Goal: Information Seeking & Learning: Learn about a topic

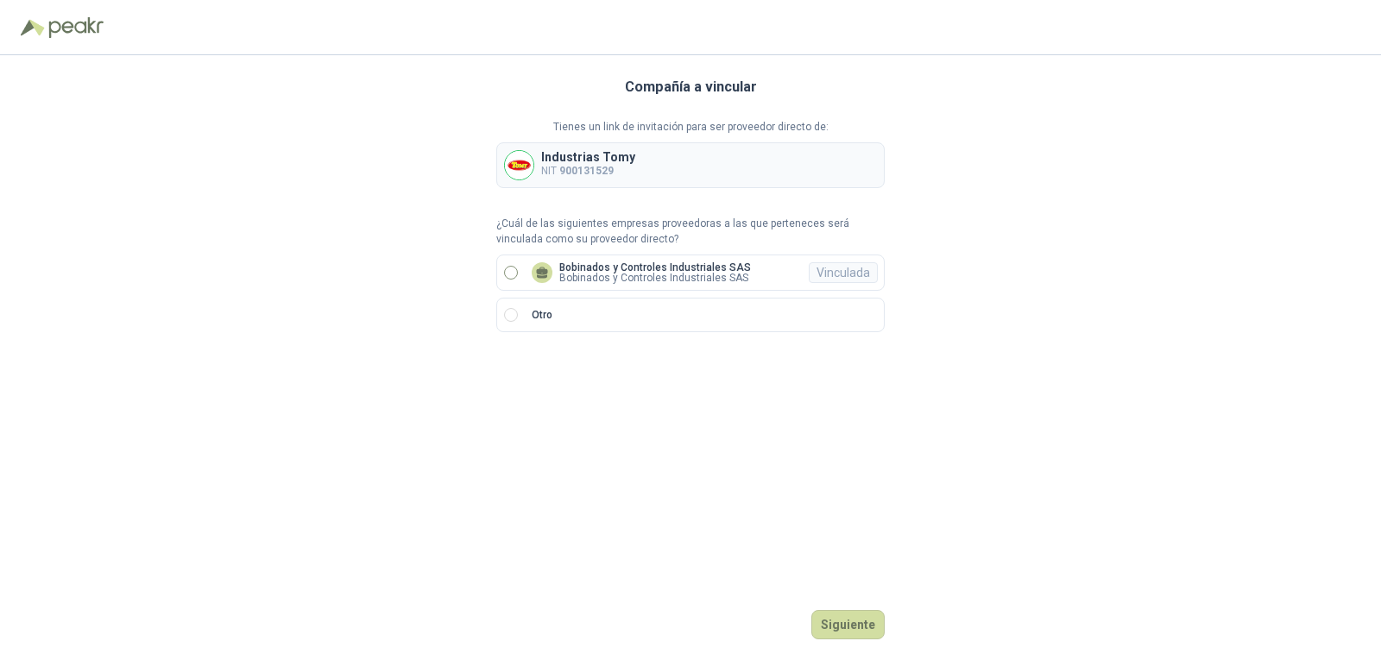
click at [520, 274] on label "Bobinados y Controles Industriales SAS Bobinados y Controles Industriales SAS V…" at bounding box center [690, 273] width 388 height 36
click at [858, 622] on button "Ingresar" at bounding box center [851, 624] width 68 height 29
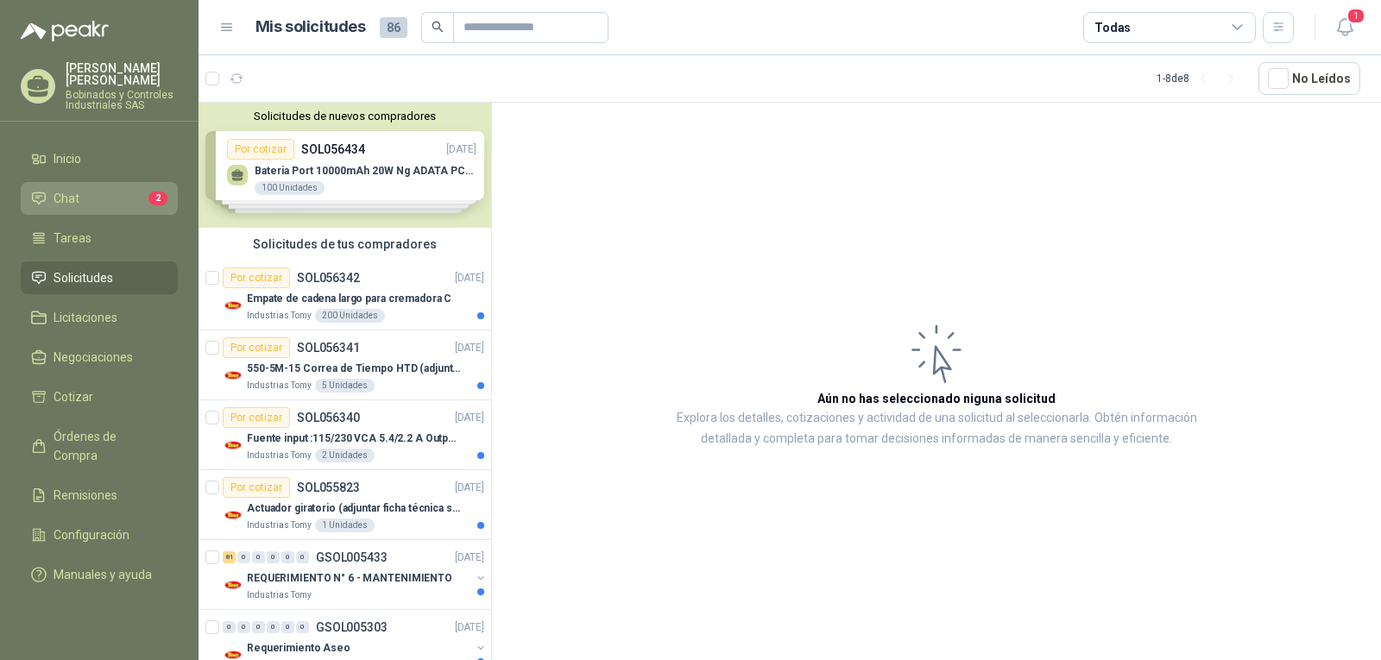
click at [117, 203] on li "Chat 2" at bounding box center [99, 198] width 136 height 19
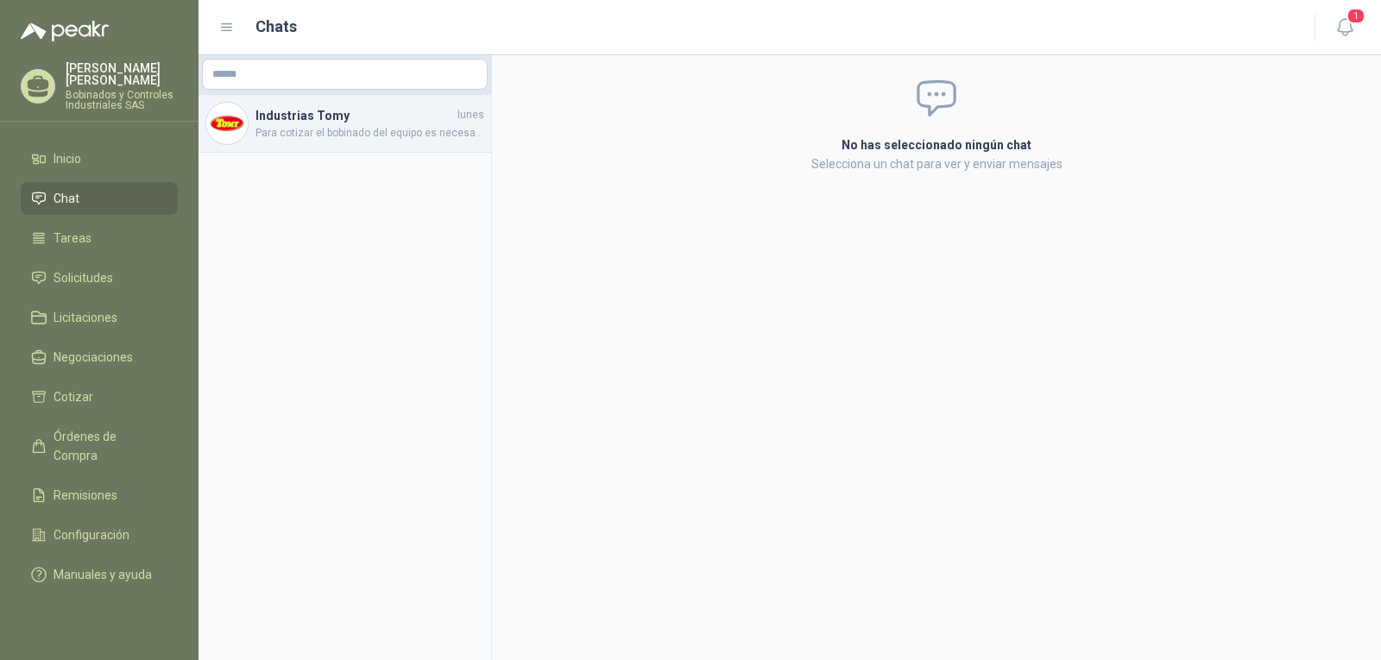
click at [323, 147] on div "Industrias Tomy [DATE] Para cotizar el bobinado del equipo es necesario realiza…" at bounding box center [345, 124] width 293 height 58
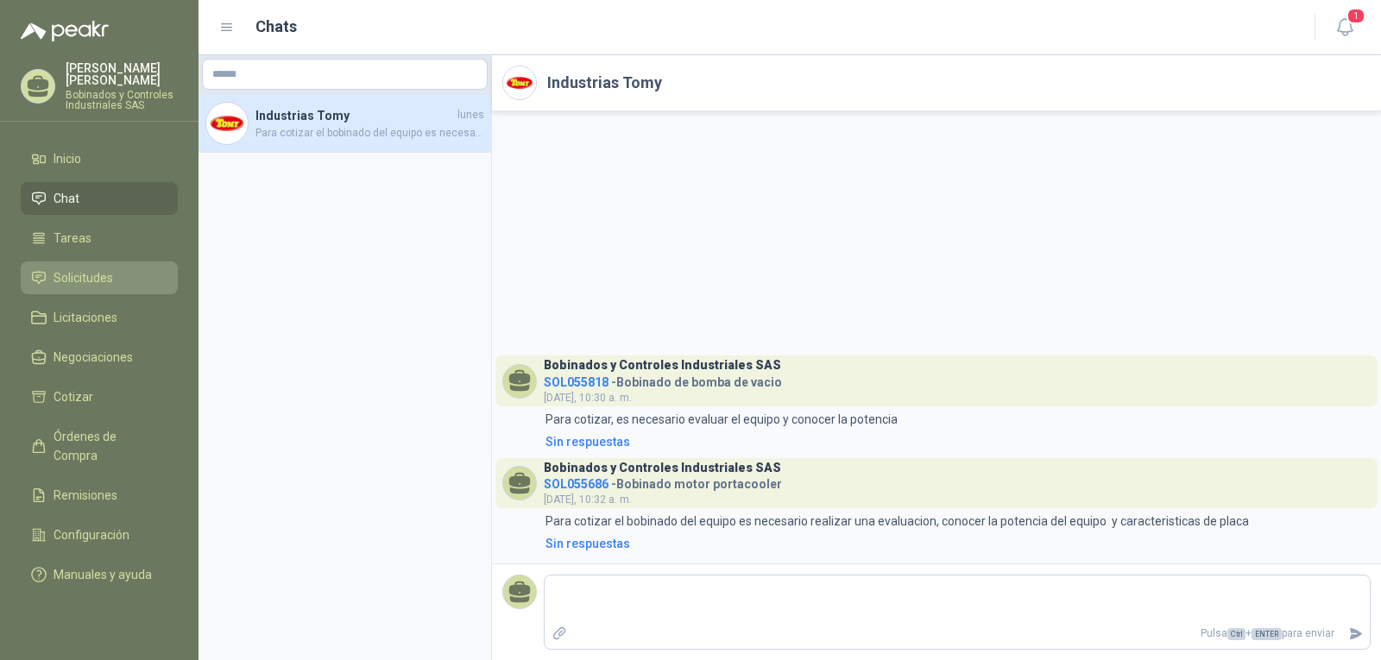
click at [92, 276] on span "Solicitudes" at bounding box center [84, 277] width 60 height 19
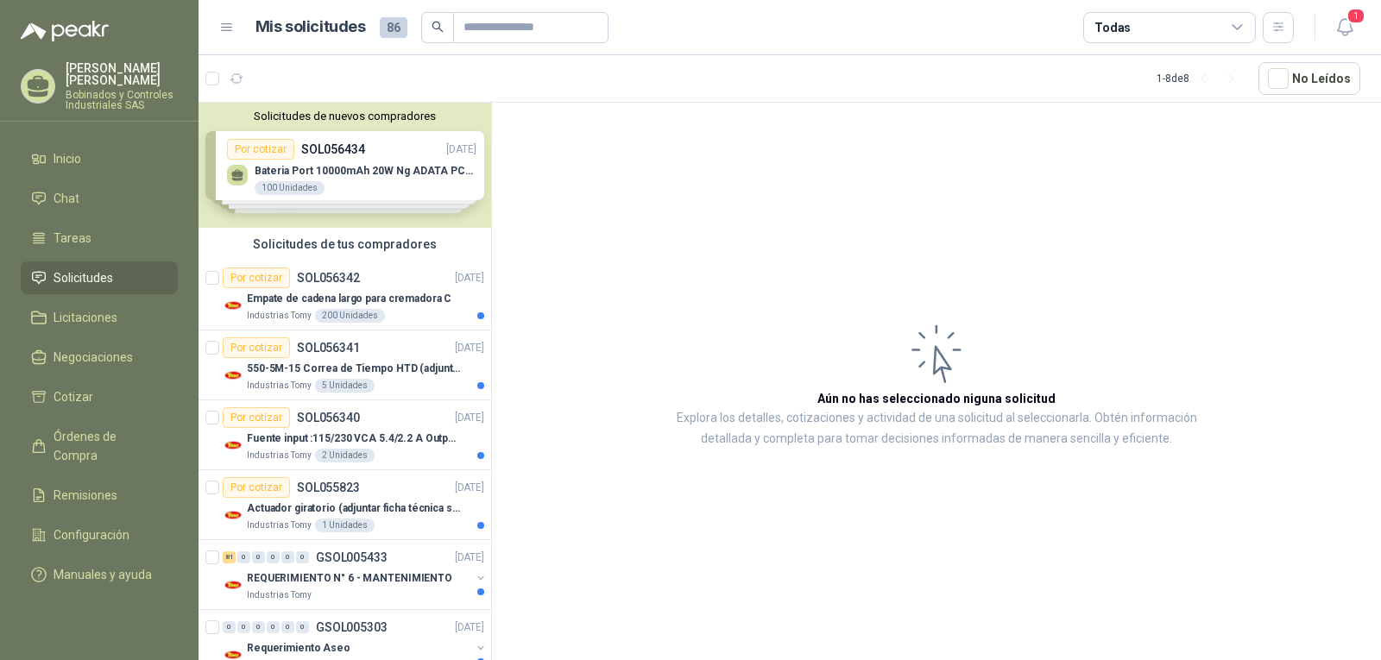
click at [427, 197] on div "Solicitudes de nuevos compradores Por cotizar SOL056434 [DATE] Bateria Port 100…" at bounding box center [345, 165] width 293 height 125
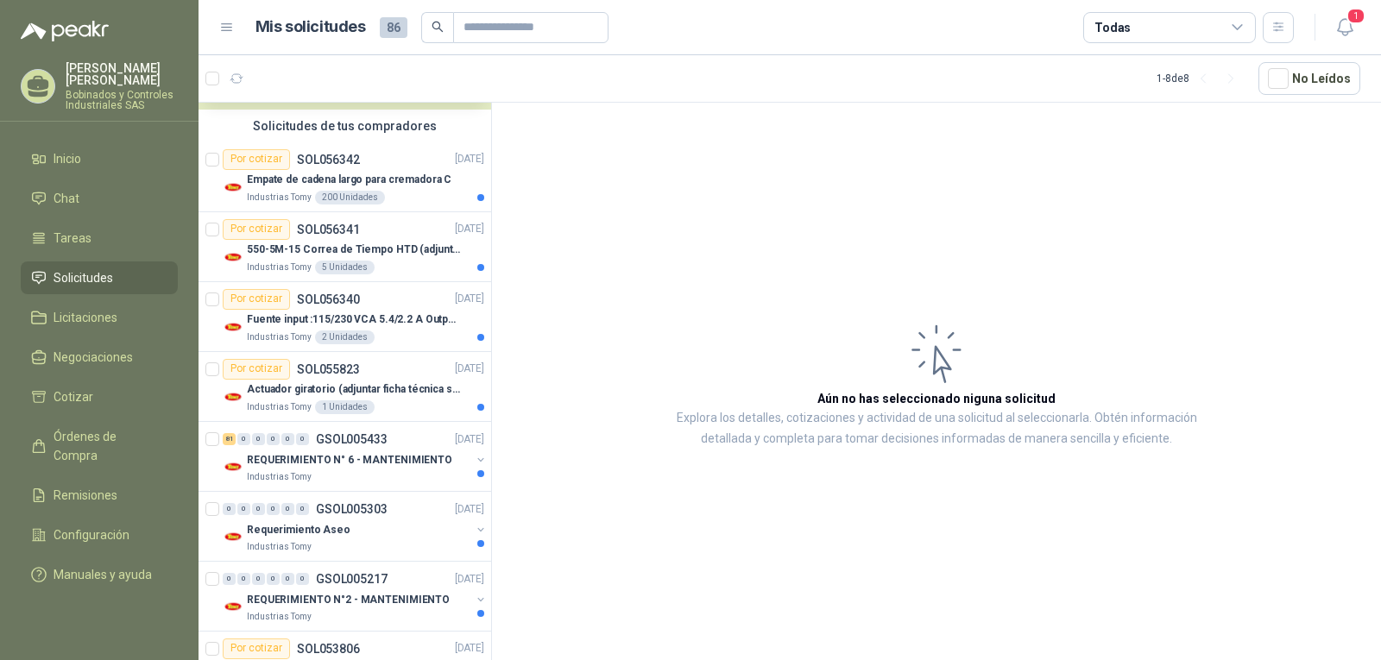
scroll to position [476, 0]
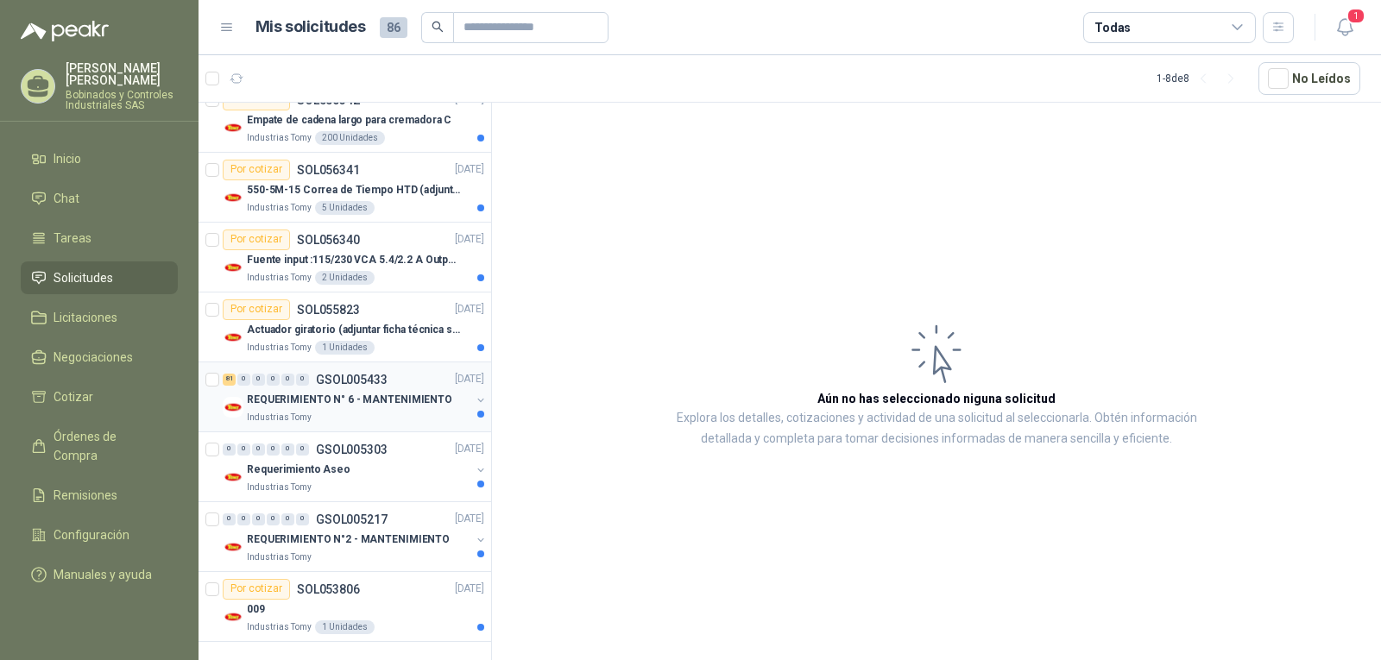
click at [399, 419] on div "Industrias Tomy" at bounding box center [359, 418] width 224 height 14
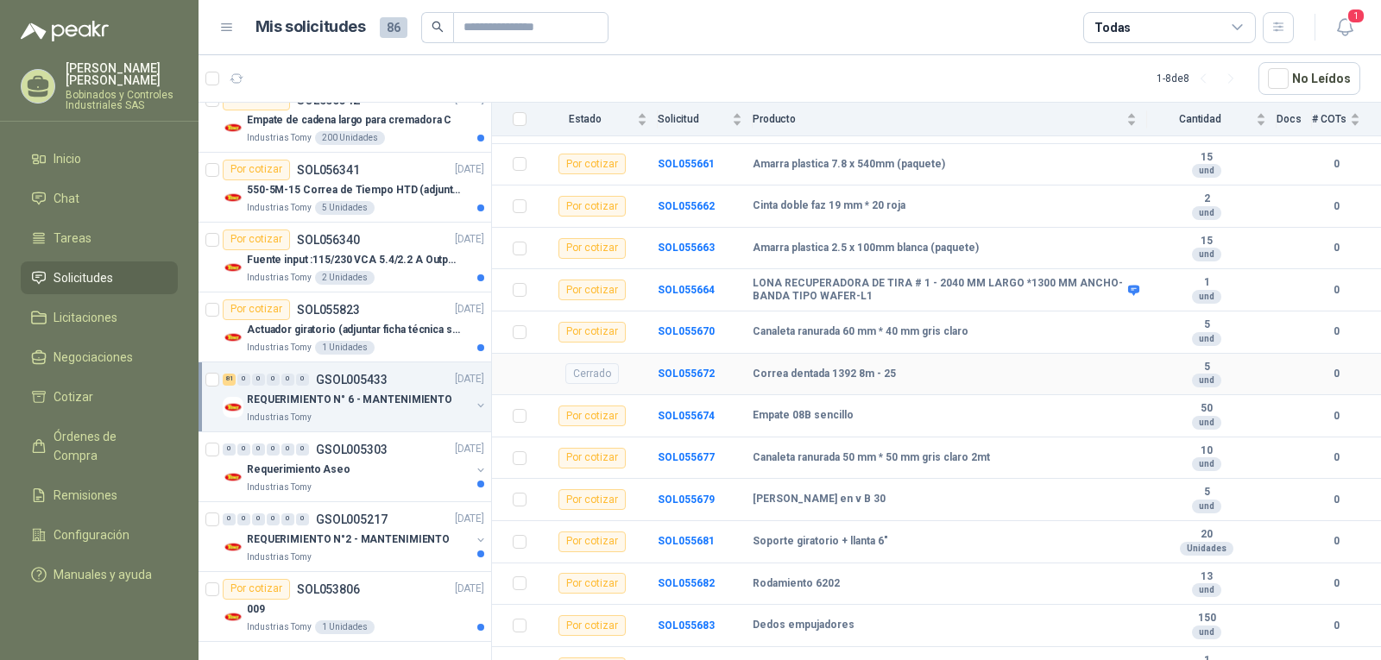
scroll to position [1036, 0]
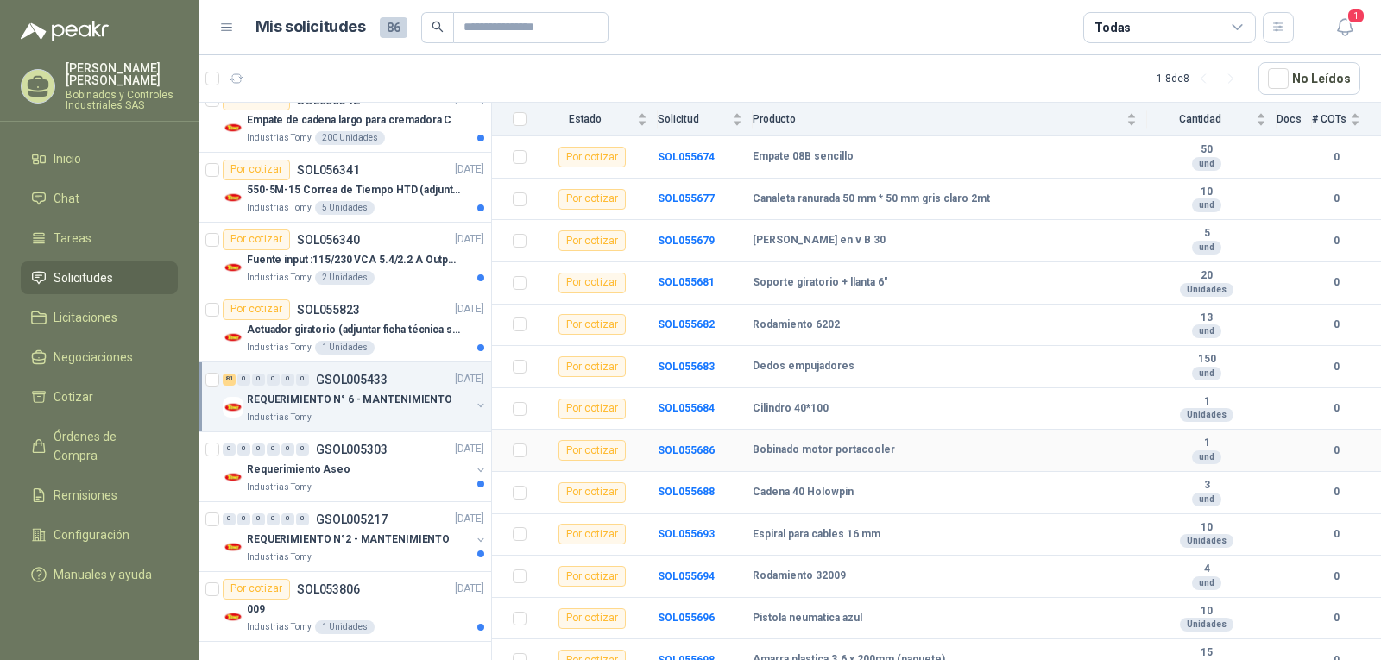
click at [836, 461] on td "Bobinado motor portacooler" at bounding box center [950, 451] width 394 height 42
click at [674, 445] on b "SOL055686" at bounding box center [686, 451] width 57 height 12
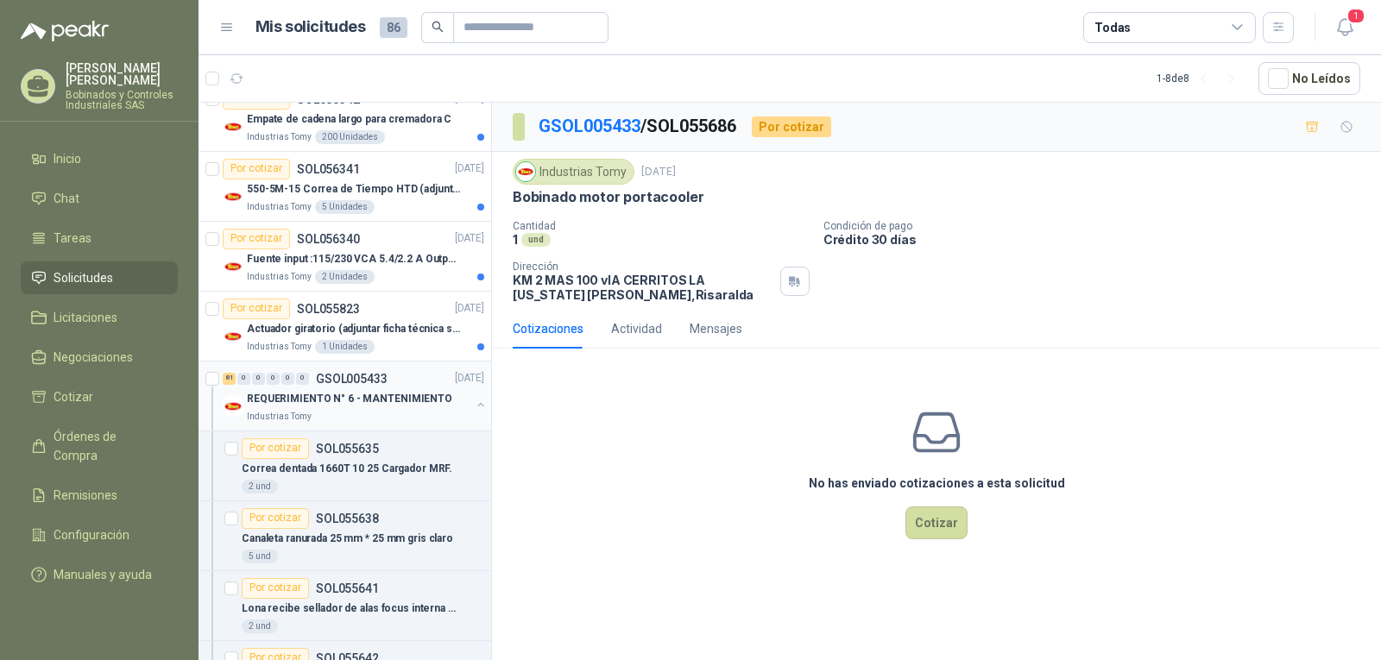
click at [407, 412] on div "Industrias Tomy" at bounding box center [359, 417] width 224 height 14
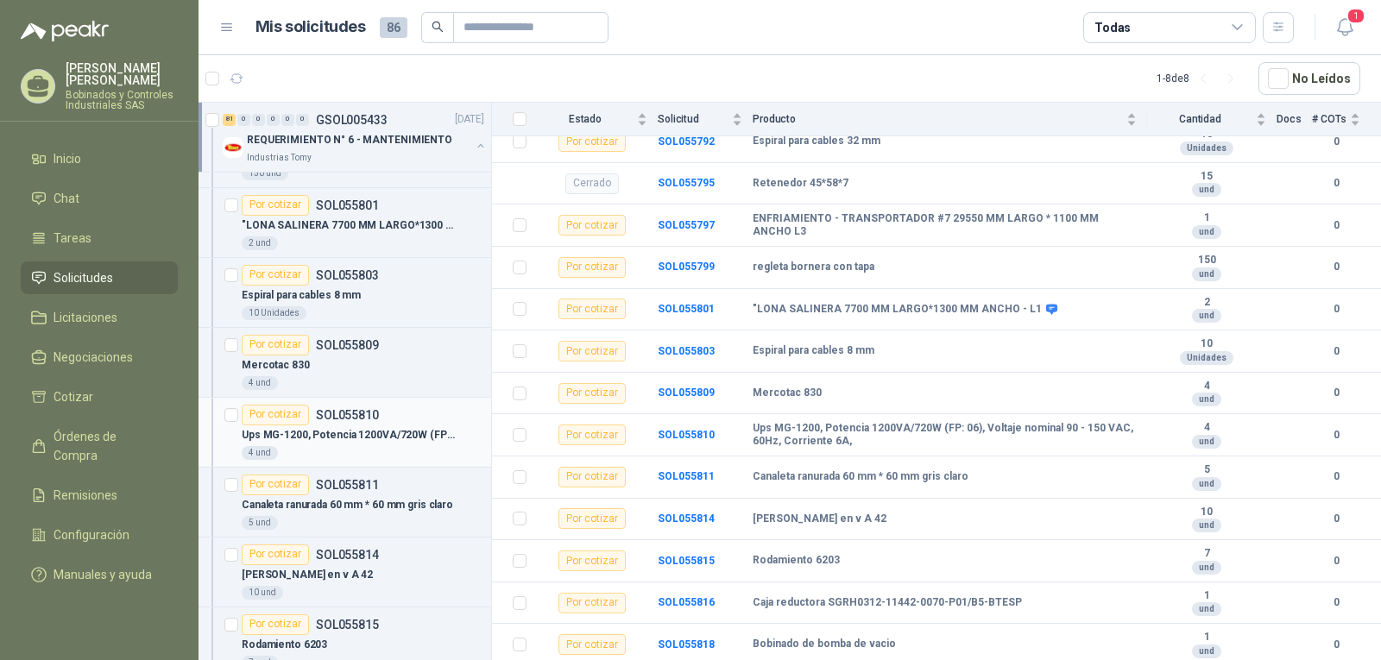
scroll to position [6559, 0]
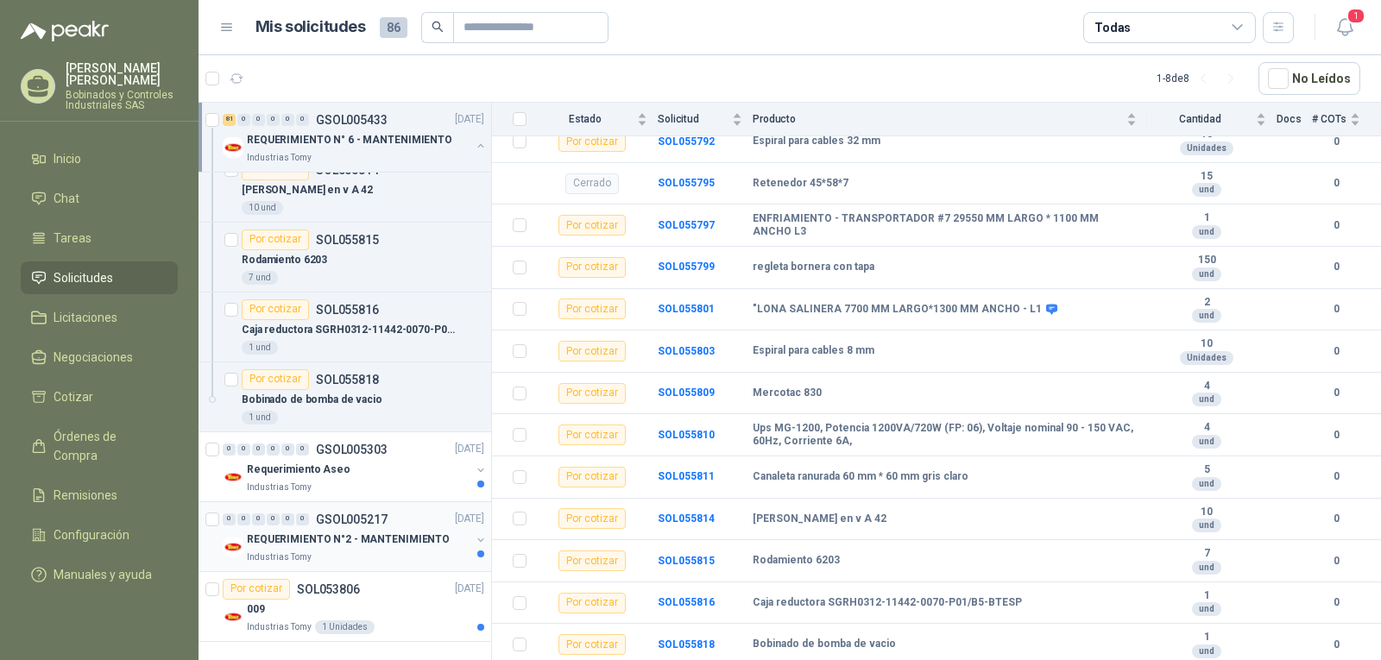
click at [361, 546] on p "REQUERIMIENTO N°2 - MANTENIMIENTO" at bounding box center [348, 540] width 203 height 16
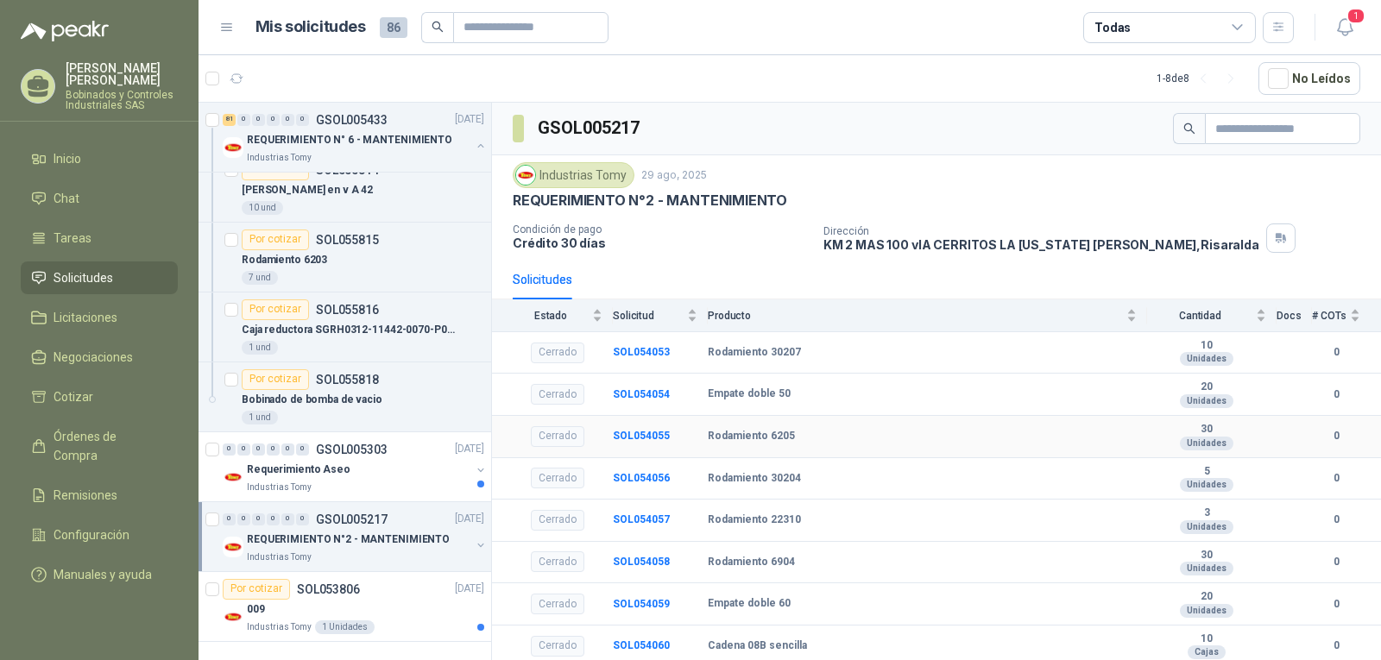
scroll to position [1, 0]
click at [327, 584] on p "SOL053806" at bounding box center [328, 589] width 63 height 12
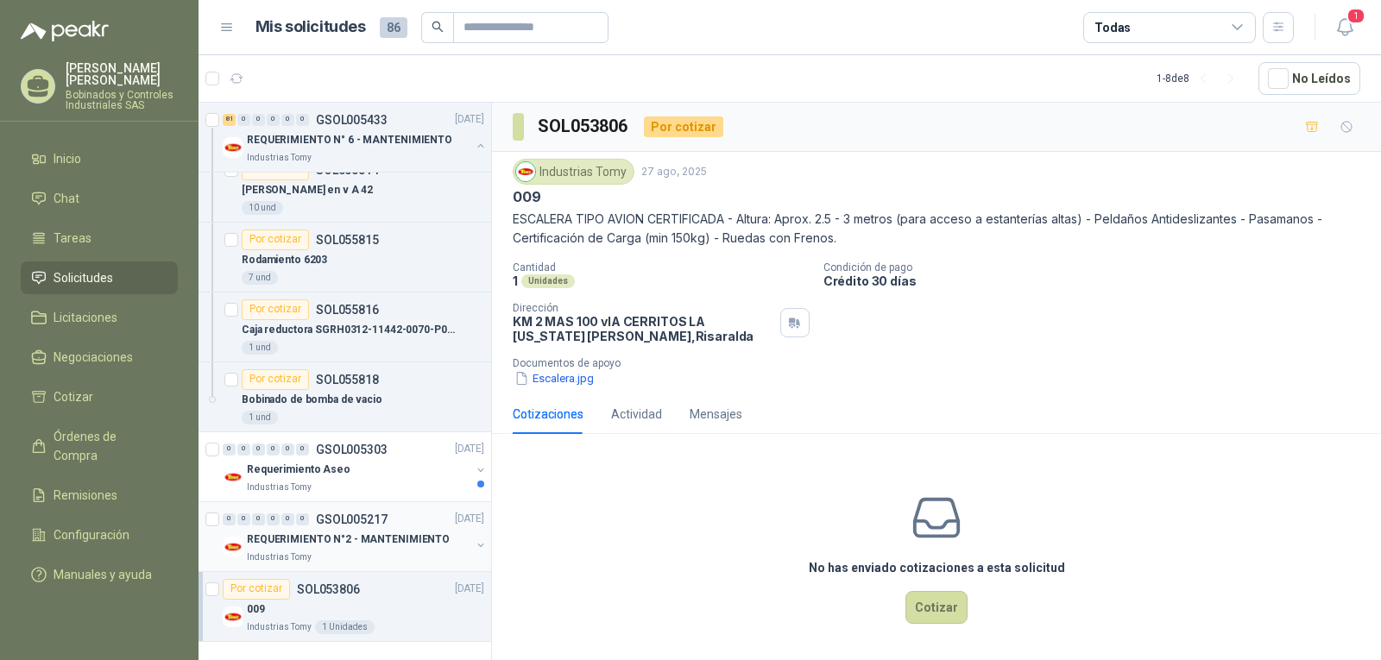
click at [363, 527] on div "0 0 0 0 0 0 GSOL005217 [DATE]" at bounding box center [355, 519] width 265 height 21
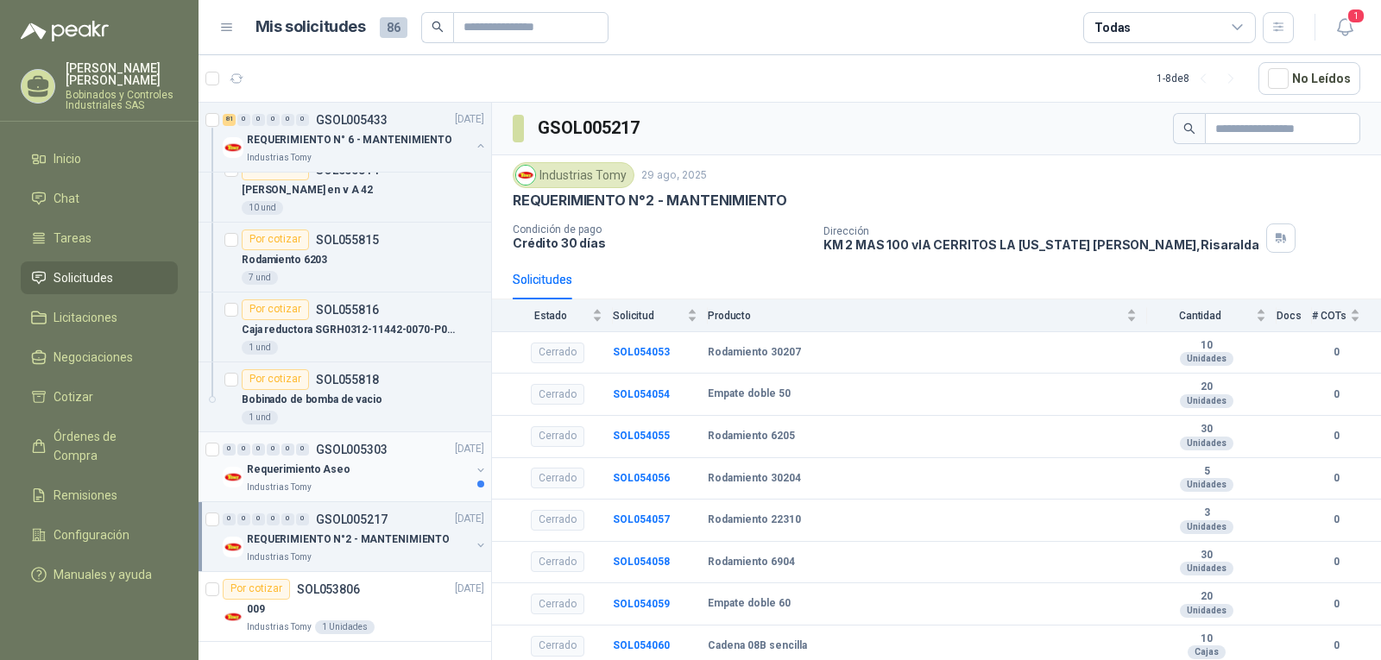
click at [356, 481] on div "Industrias Tomy" at bounding box center [359, 488] width 224 height 14
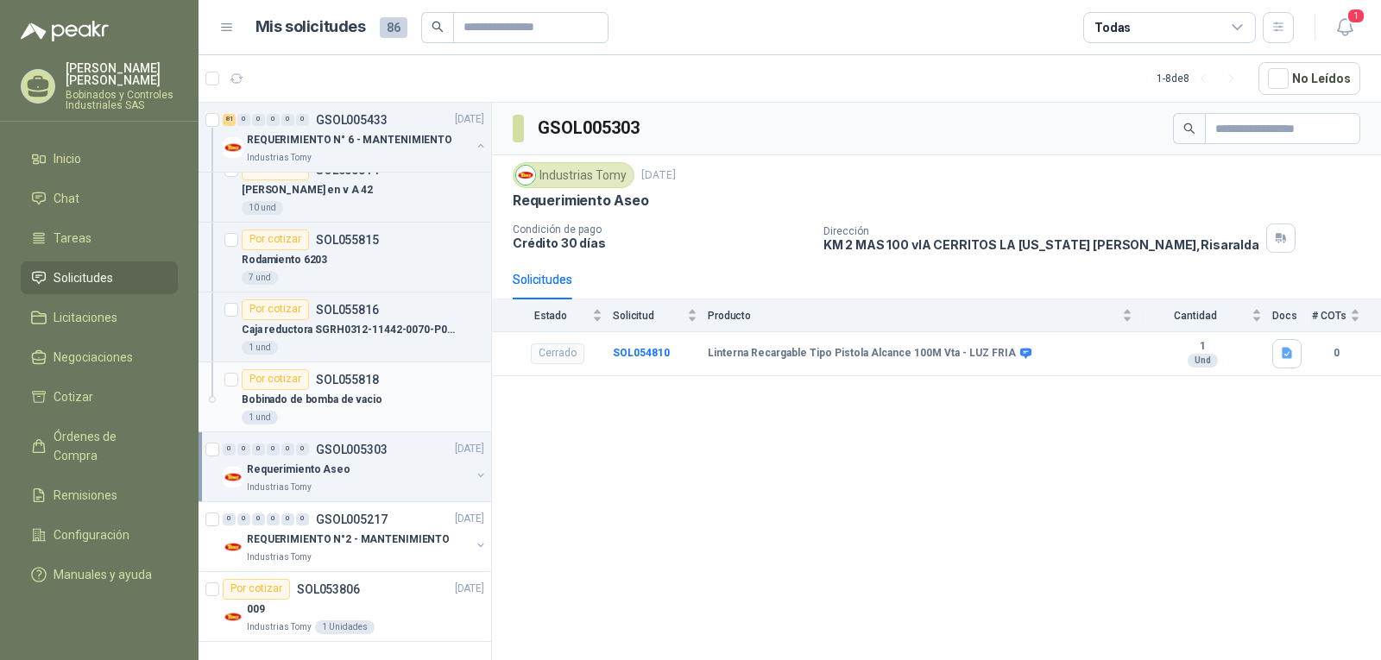
click at [439, 394] on div "Bobinado de bomba de vacio" at bounding box center [363, 400] width 243 height 21
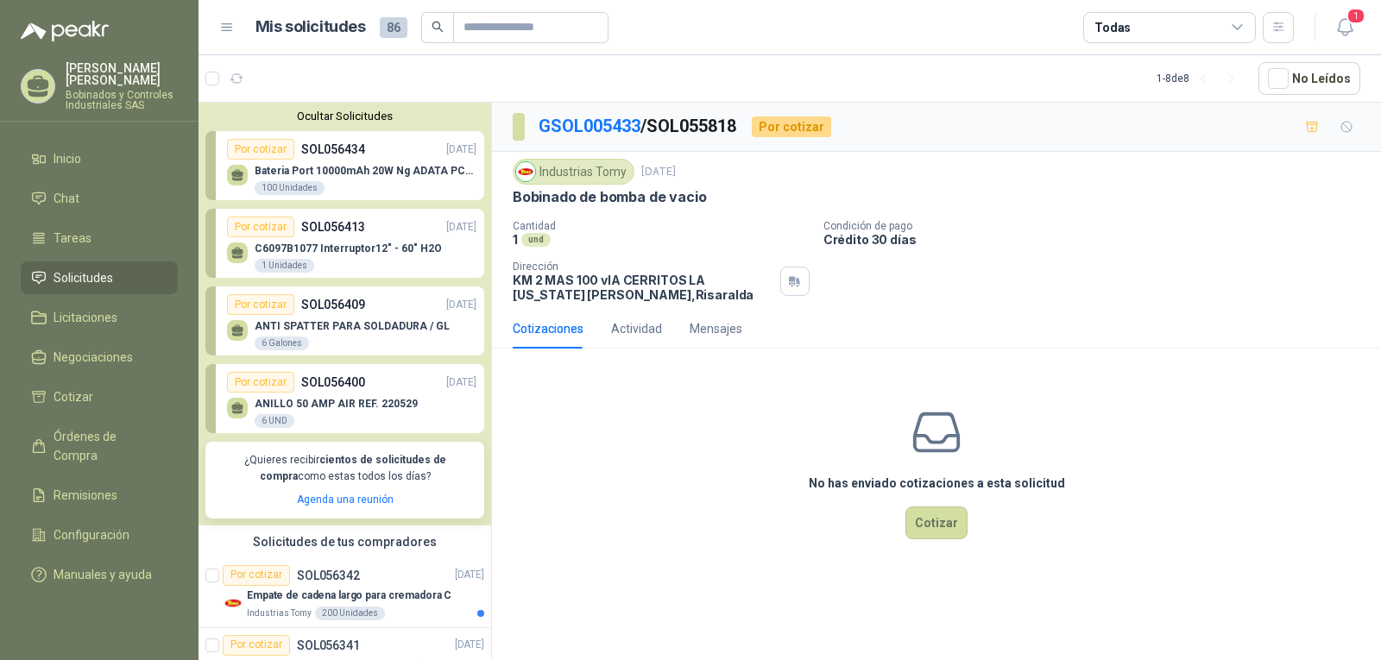
click at [382, 184] on div "Bateria Port 10000mAh 20W Ng ADATA PC100BKCarga 100 Unidades" at bounding box center [366, 180] width 222 height 31
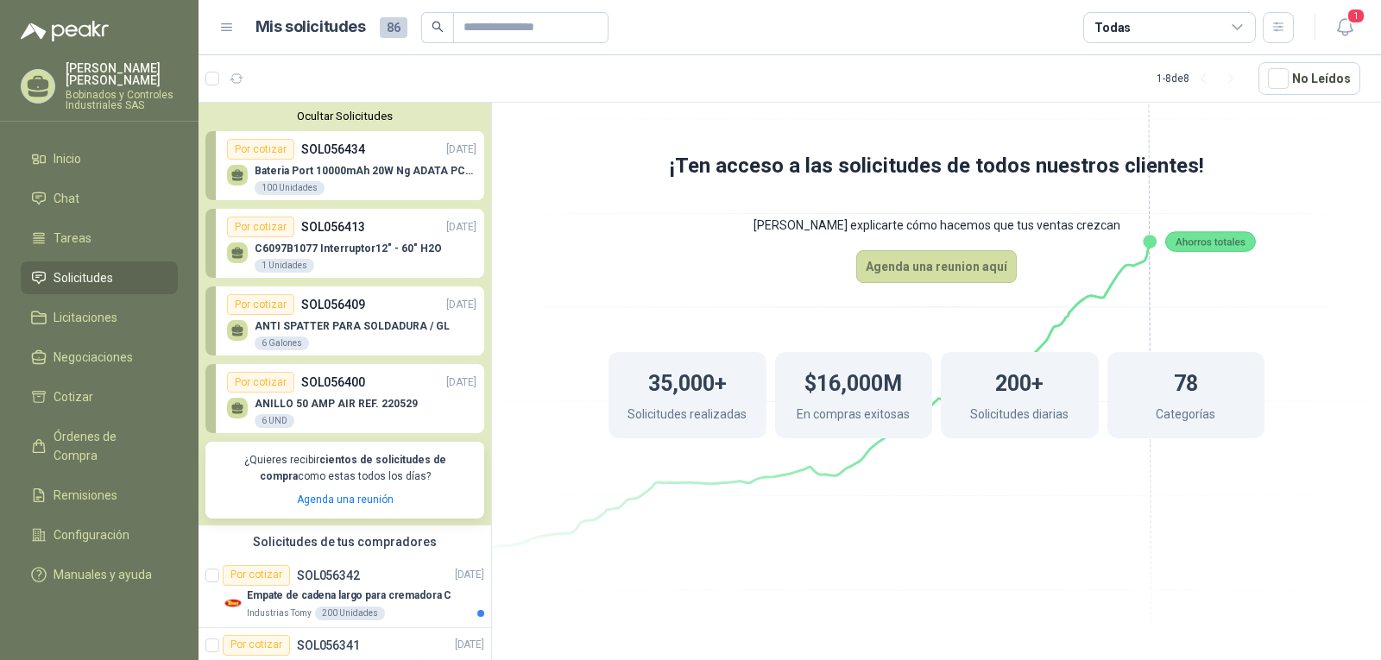
click at [381, 246] on p "C6097B1077 Interruptor12" - 60" H2O" at bounding box center [348, 249] width 187 height 12
click at [345, 319] on div "ANTI SPATTER PARA SOLDADURA / GL 6 Galones" at bounding box center [351, 333] width 249 height 36
click at [536, 555] on icon at bounding box center [936, 295] width 967 height 816
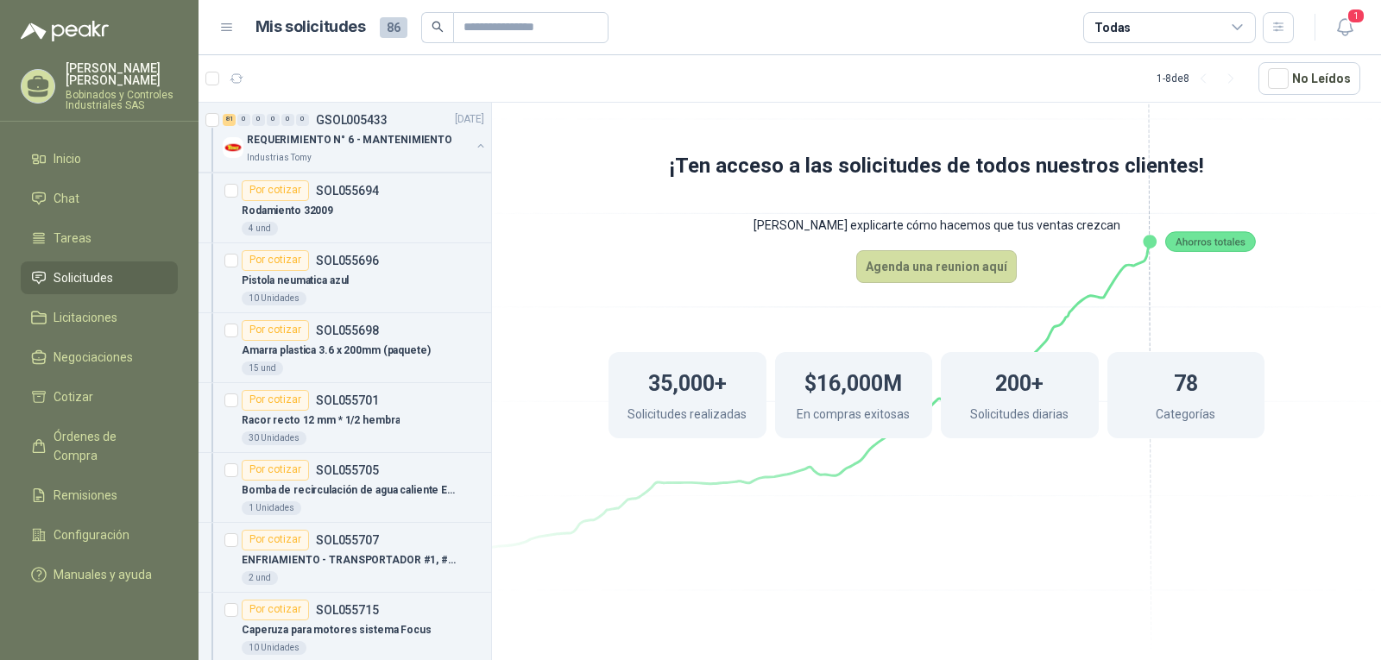
scroll to position [2848, 0]
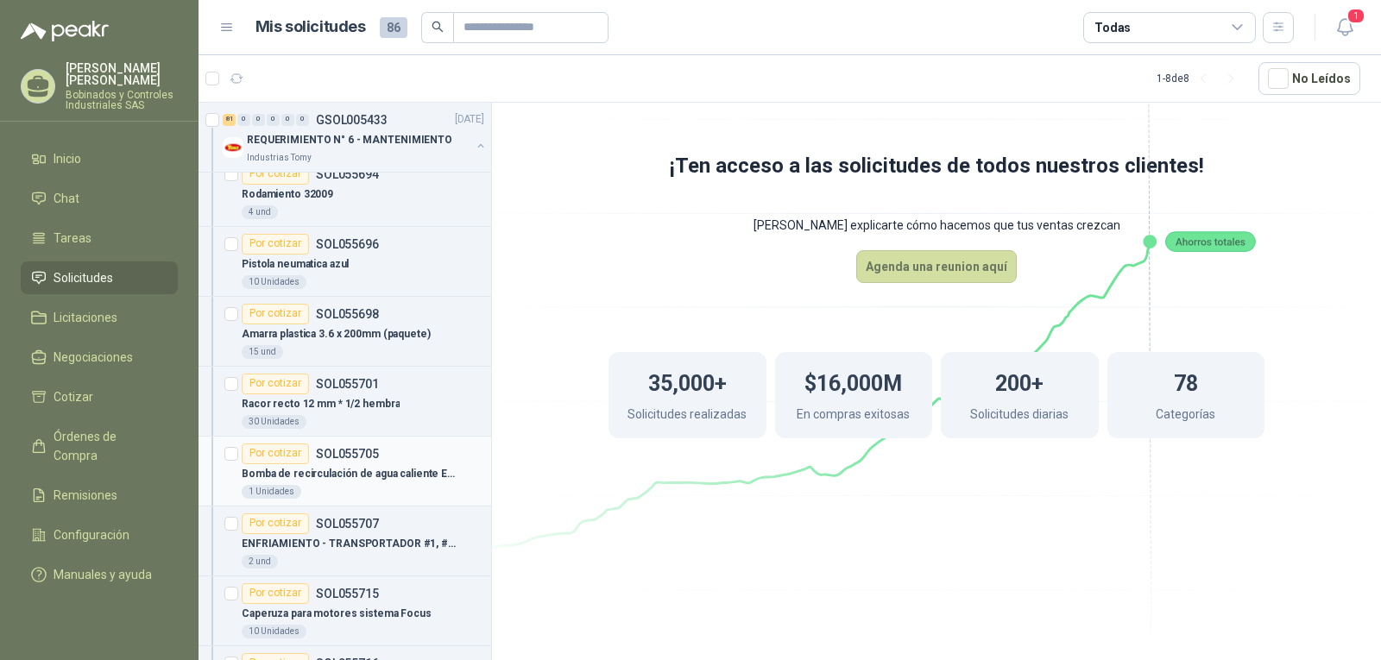
click at [383, 481] on p "Bomba de recirculación de agua caliente Evans de 3/4" at bounding box center [349, 474] width 215 height 16
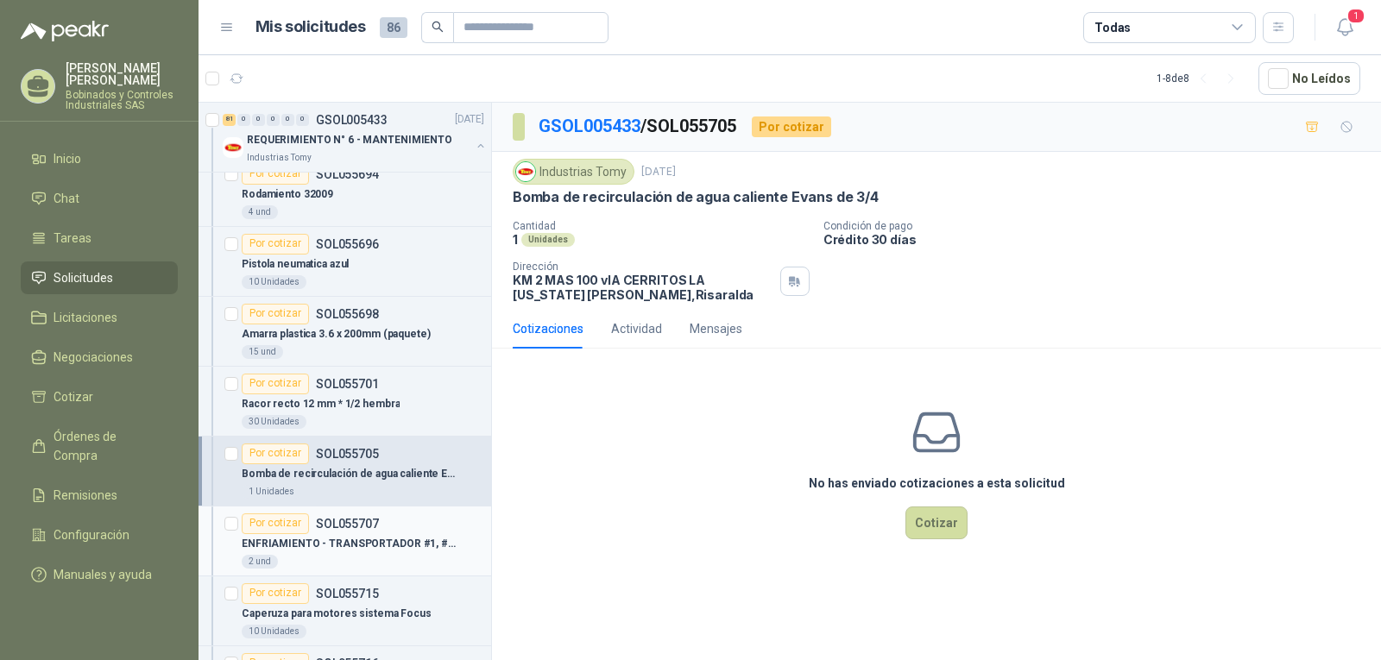
click at [428, 549] on p "ENFRIAMIENTO - TRANSPORTADOR #1, #2 Y #3 3870 MM LARGO *1100 MM ANCHO L3" at bounding box center [349, 544] width 215 height 16
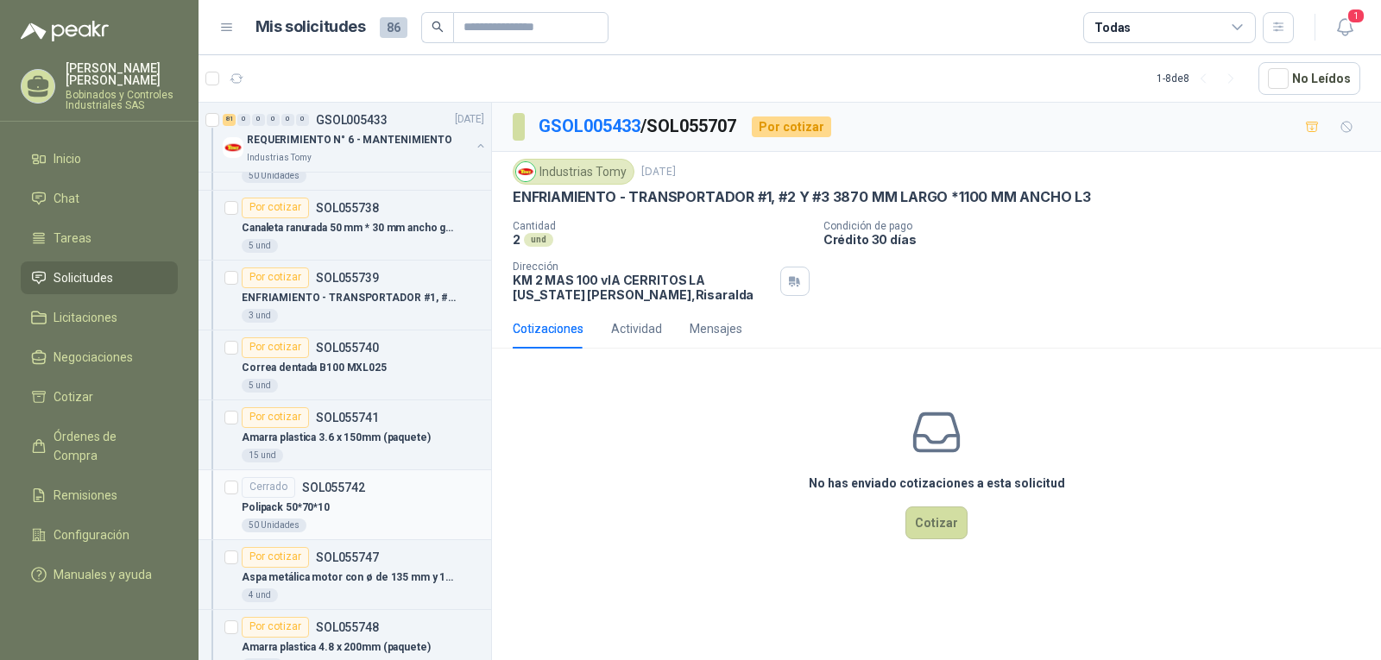
scroll to position [4402, 0]
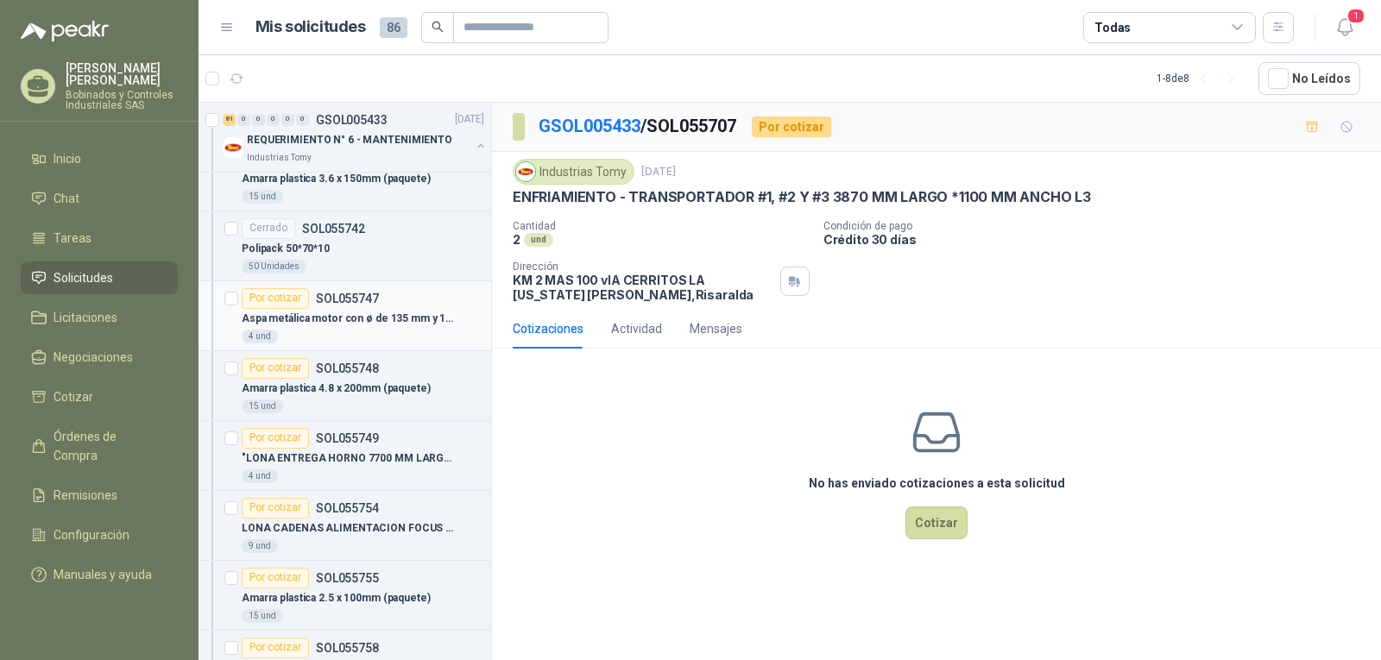
click at [321, 331] on div "4 und" at bounding box center [363, 337] width 243 height 14
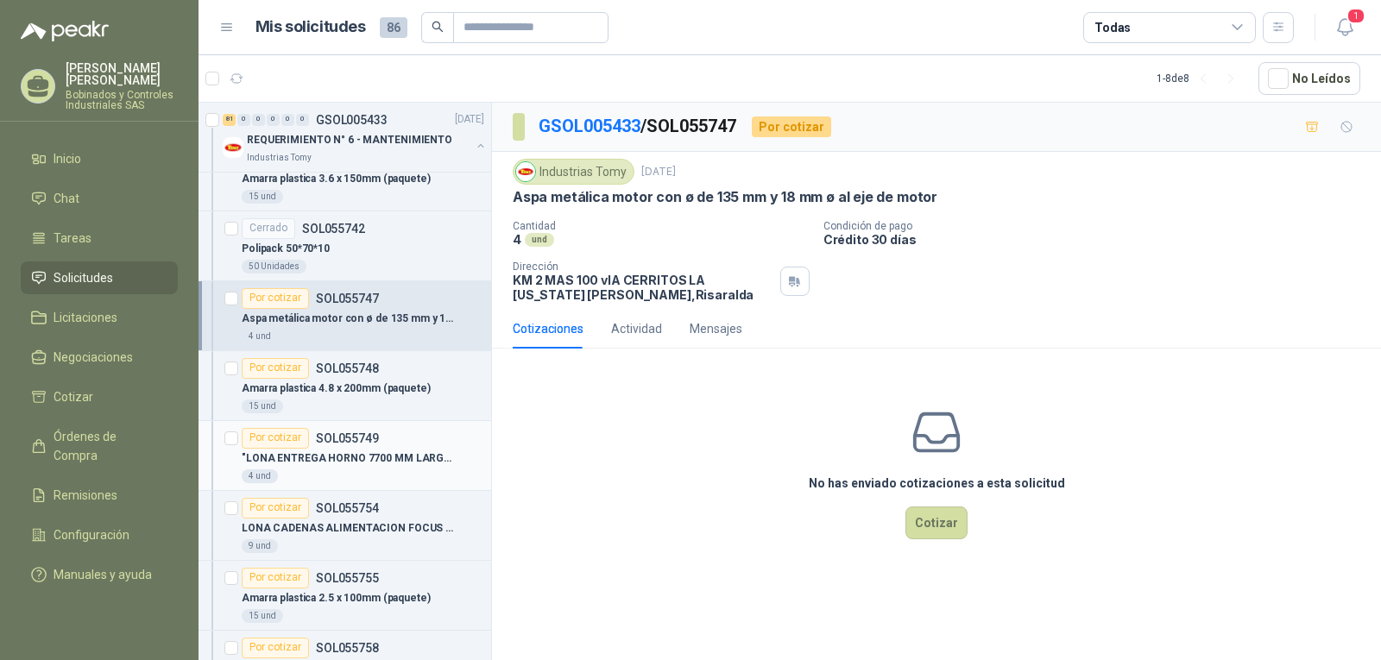
scroll to position [4661, 0]
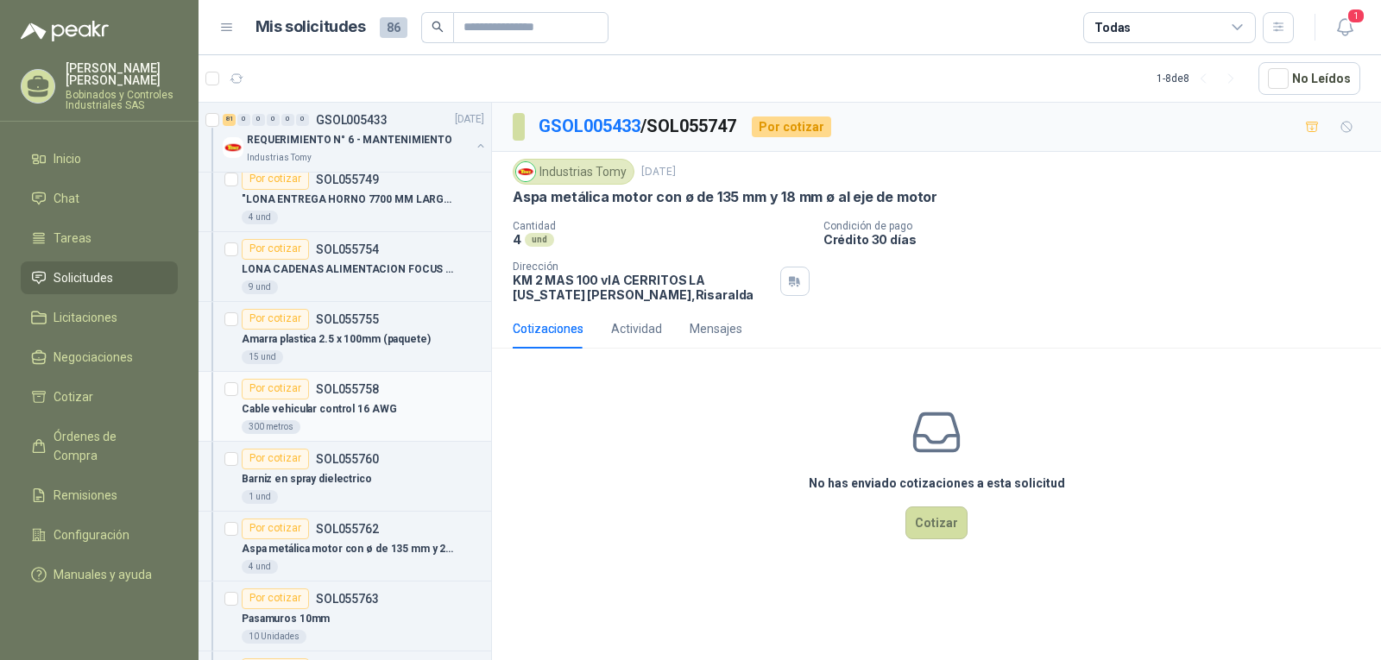
click at [347, 422] on div "300 metros" at bounding box center [363, 427] width 243 height 14
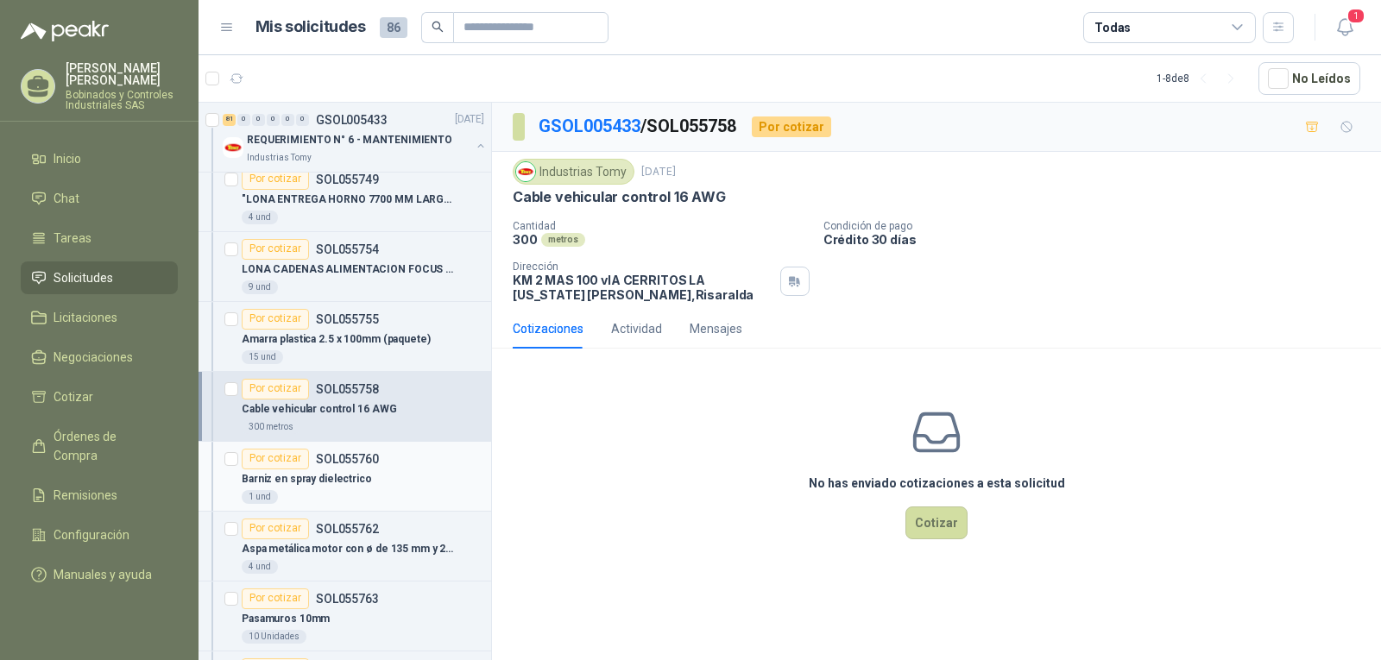
click at [405, 473] on div "Barniz en spray dielectrico" at bounding box center [363, 480] width 243 height 21
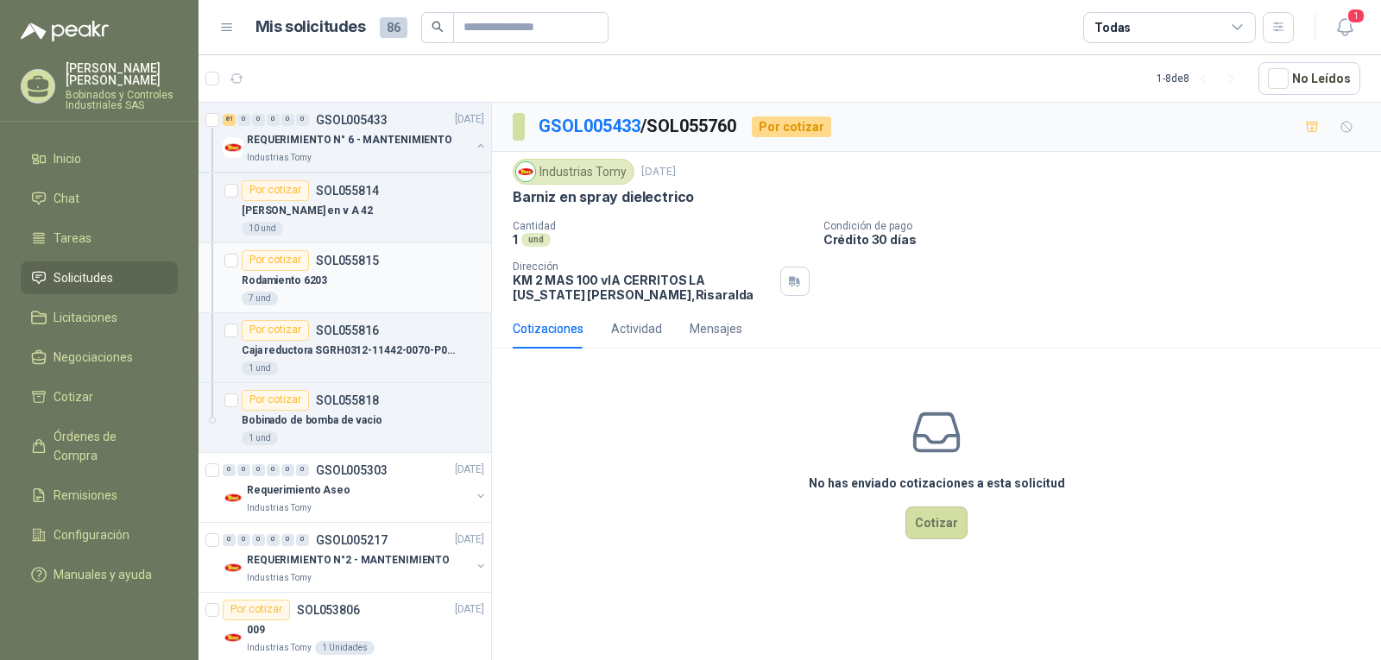
scroll to position [6559, 0]
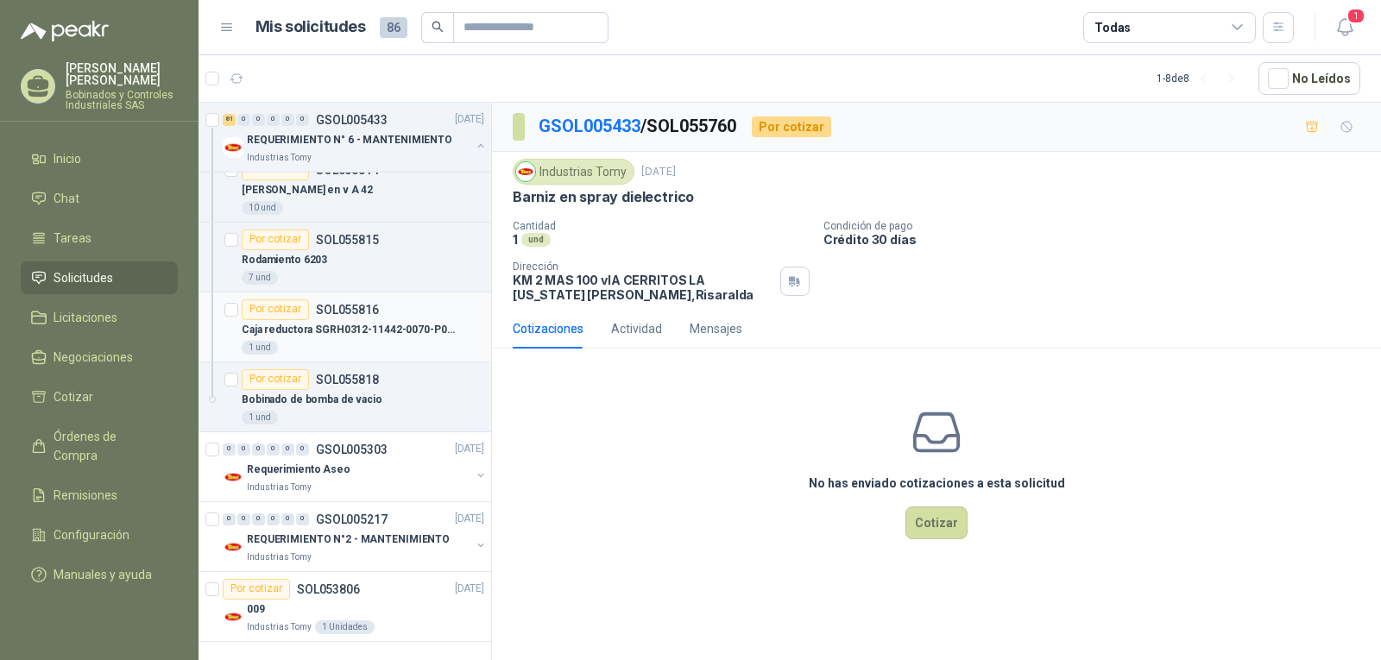
click at [367, 334] on p "Caja reductora SGRH0312-11442-0070-P01/B5-BTESP" at bounding box center [349, 330] width 215 height 16
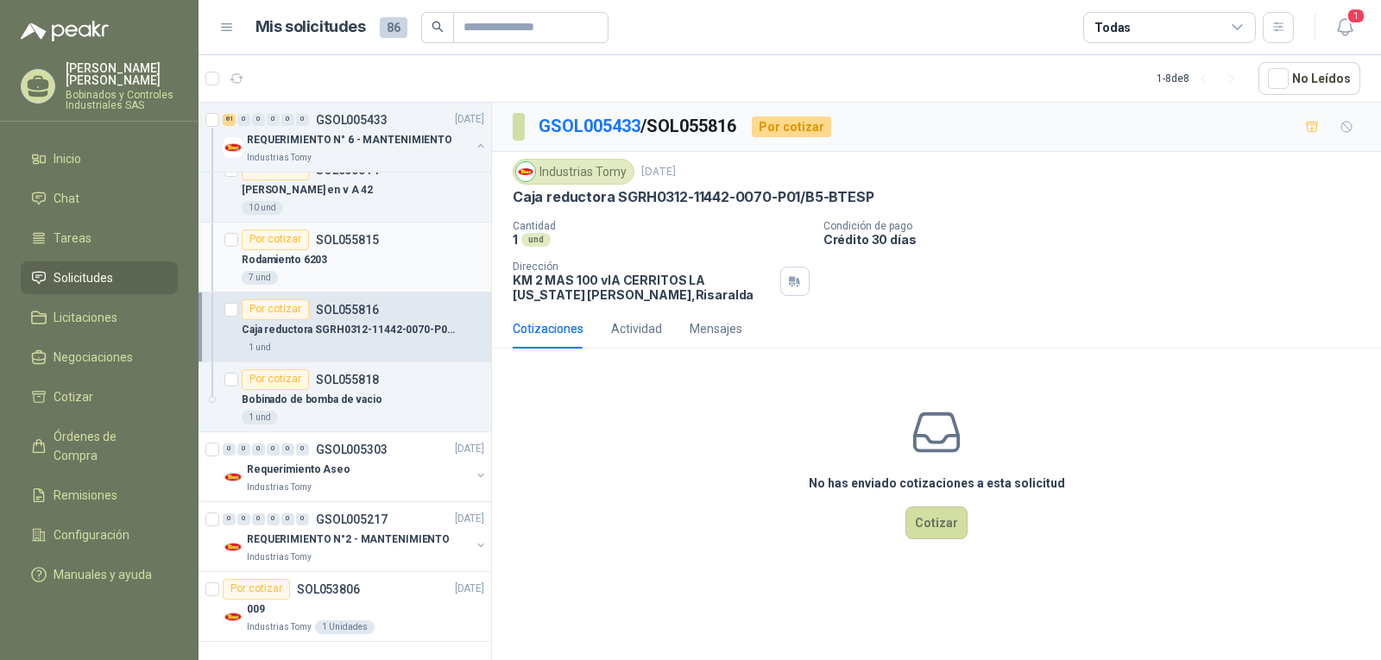
click at [378, 267] on div "Rodamiento 6203" at bounding box center [363, 260] width 243 height 21
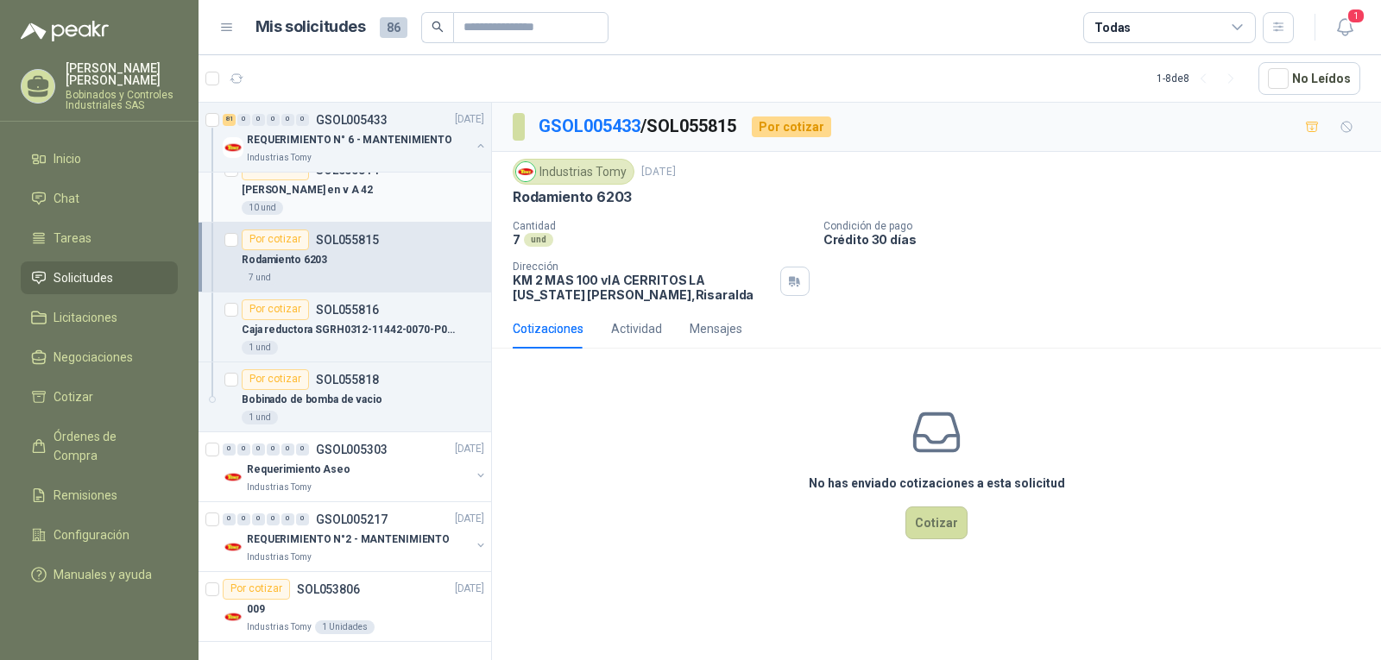
click at [373, 202] on div "10 und" at bounding box center [363, 208] width 243 height 14
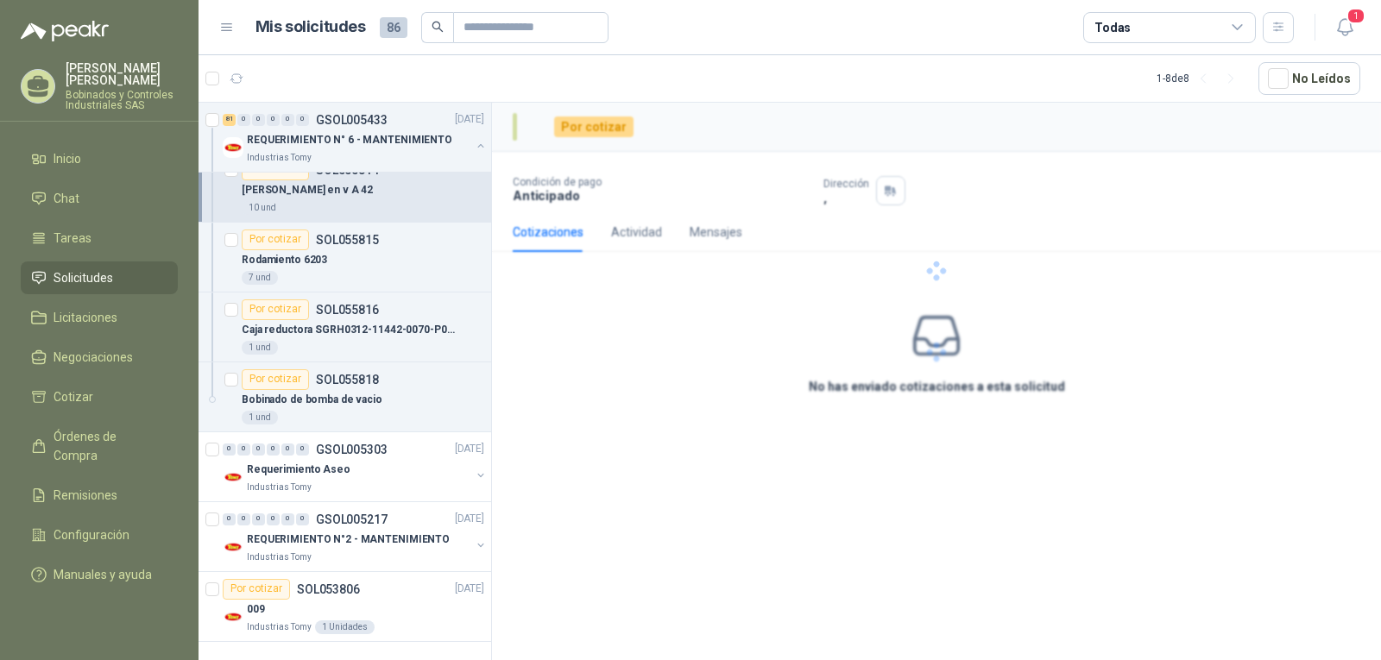
scroll to position [6300, 0]
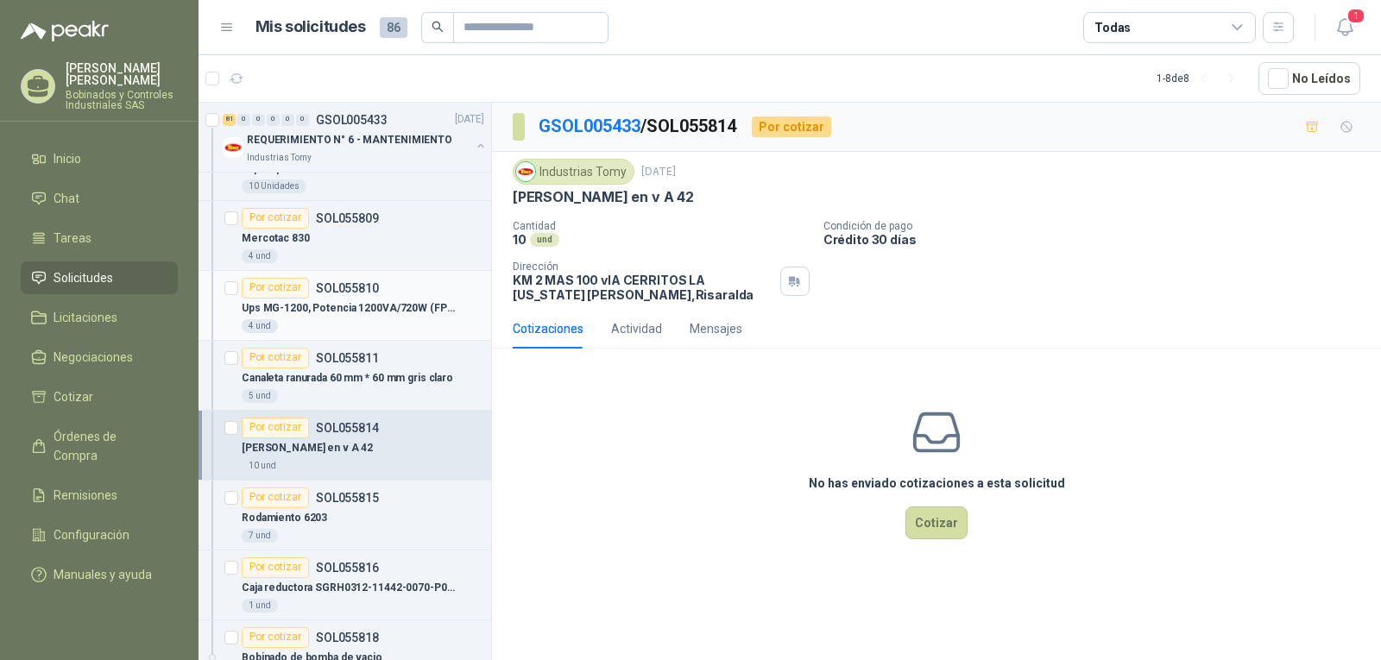
click at [369, 321] on div "4 und" at bounding box center [363, 326] width 243 height 14
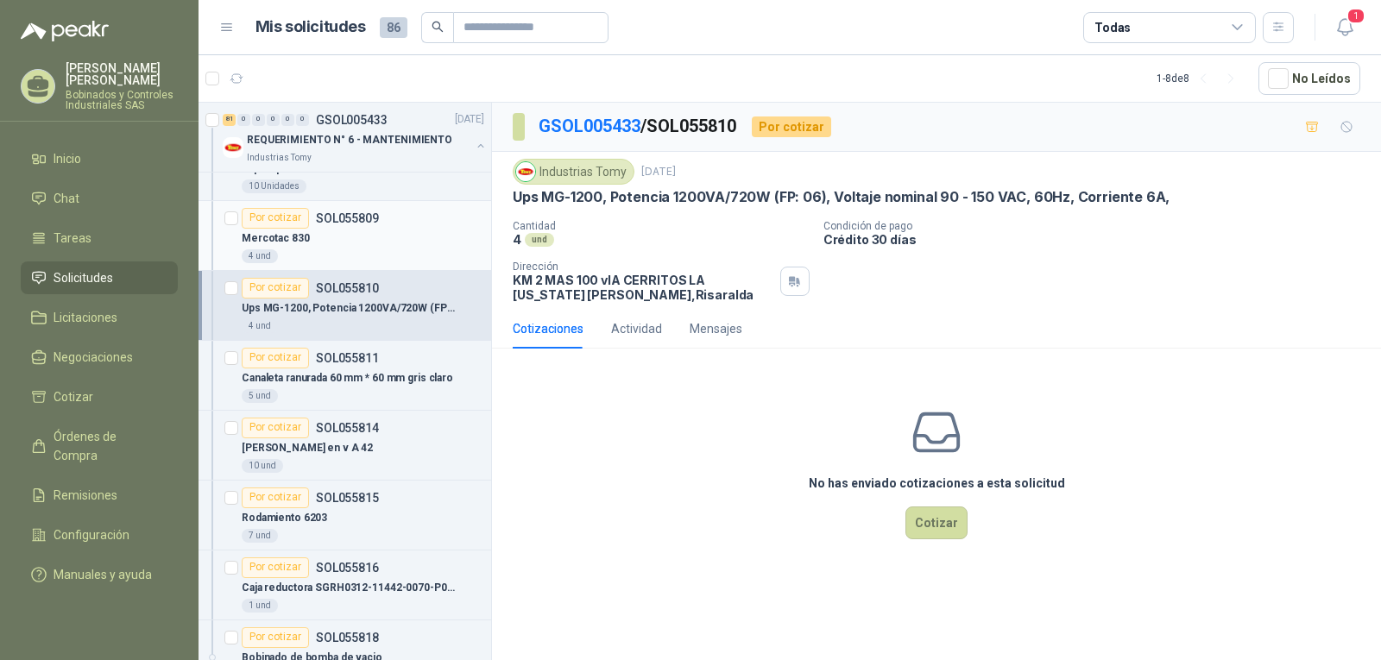
click at [364, 245] on div "Mercotac 830" at bounding box center [363, 239] width 243 height 21
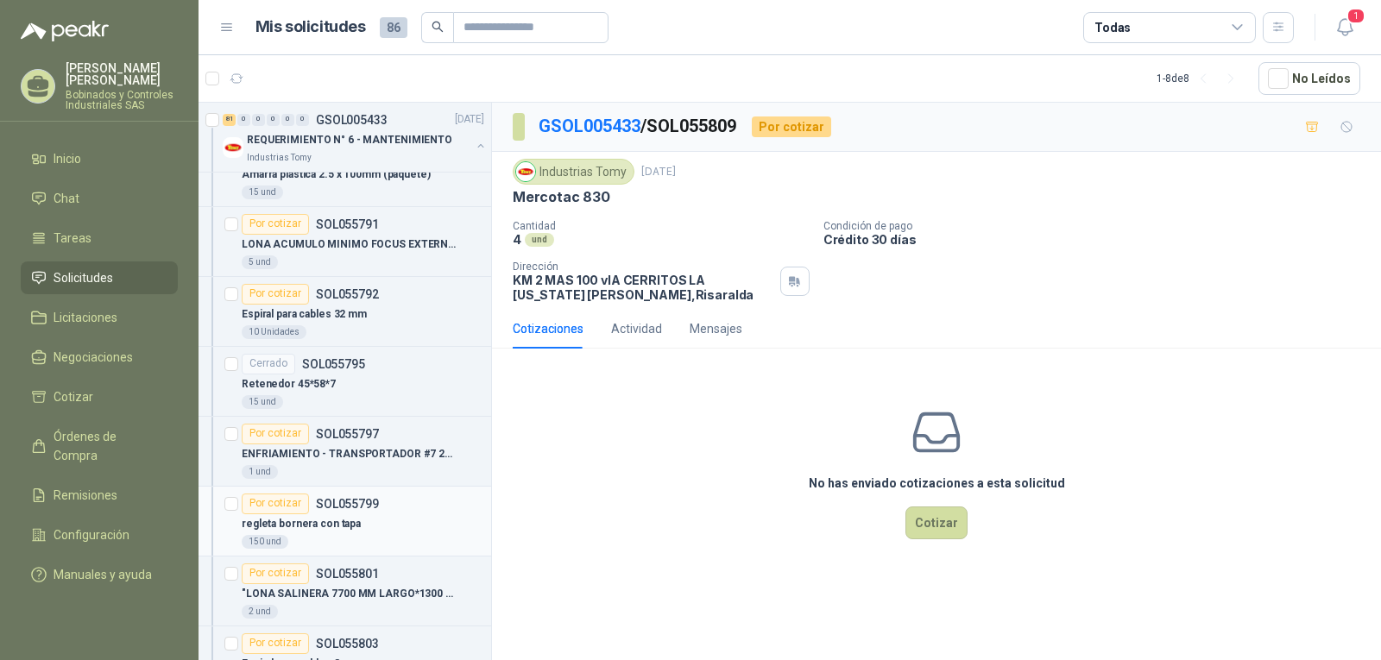
scroll to position [5782, 0]
